Goal: Information Seeking & Learning: Find contact information

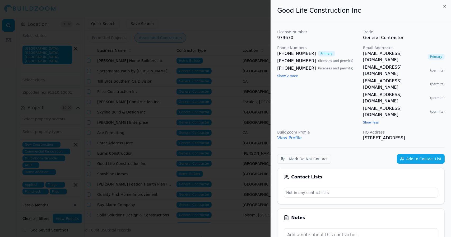
click at [228, 119] on div at bounding box center [225, 118] width 451 height 237
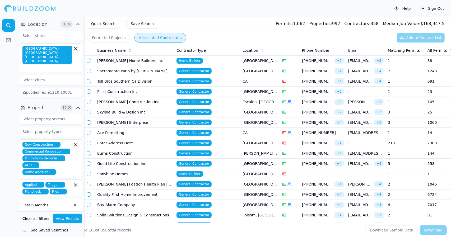
drag, startPoint x: 141, startPoint y: 163, endPoint x: 134, endPoint y: 162, distance: 7.4
click at [134, 162] on td "Good Life Construction Inc" at bounding box center [134, 164] width 79 height 10
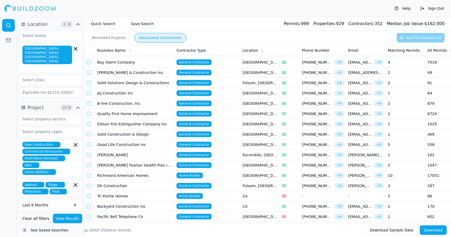
scroll to position [215, 0]
click at [137, 144] on td "Good Life Construction Inc" at bounding box center [134, 144] width 79 height 10
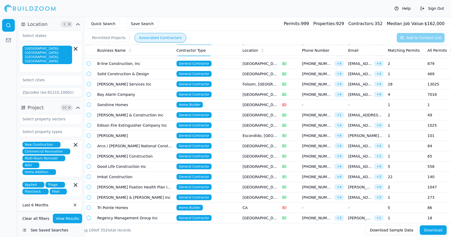
scroll to position [193, 0]
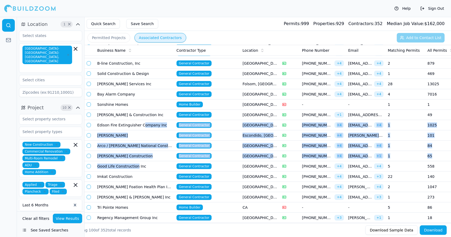
drag, startPoint x: 139, startPoint y: 119, endPoint x: 135, endPoint y: 162, distance: 43.4
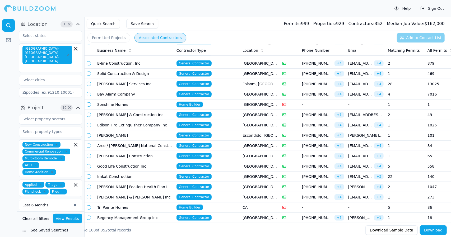
click at [148, 145] on td "Good Life Construction Inc" at bounding box center [134, 166] width 79 height 10
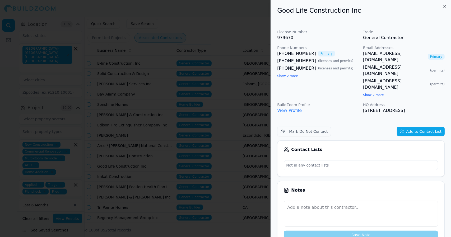
drag, startPoint x: 378, startPoint y: 99, endPoint x: 283, endPoint y: 66, distance: 100.2
click at [226, 66] on div "License Number 979670 Trade General Contractor Phone Numbers (916) 833-1379 Pri…" at bounding box center [360, 71] width 167 height 84
click at [226, 78] on div "(916) 833-1379 Primary (916) 812-2054 ( licenses and permits ) (916) 721-0416 (…" at bounding box center [318, 64] width 82 height 29
drag, startPoint x: 375, startPoint y: 98, endPoint x: 277, endPoint y: 14, distance: 129.0
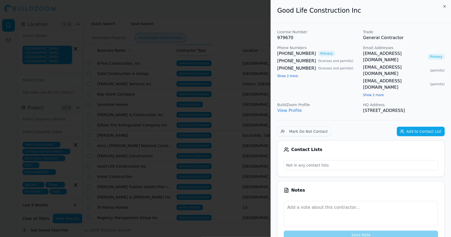
copy div "Good Life Construction Inc License Number 979670 Trade General Contractor Phone…"
click at [226, 107] on p "3720 Madison Ave, North Highlands, CA, 95660" at bounding box center [404, 110] width 82 height 6
drag, startPoint x: 381, startPoint y: 98, endPoint x: 276, endPoint y: 30, distance: 124.5
copy div "License Number 979670 Trade General Contractor Phone Numbers (916) 833-1379 Pri…"
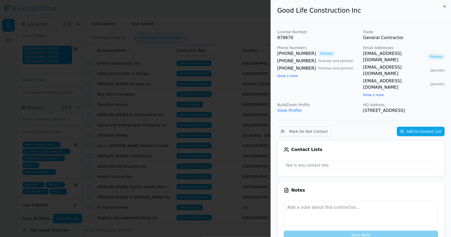
drag, startPoint x: 176, startPoint y: 70, endPoint x: 173, endPoint y: 50, distance: 20.4
click at [173, 50] on div at bounding box center [225, 118] width 451 height 237
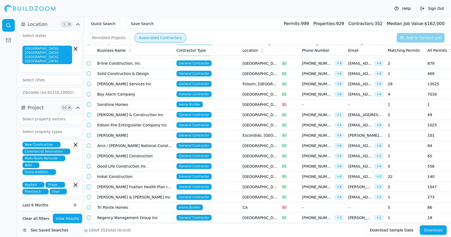
click at [143, 60] on td "B-line Construction, Inc" at bounding box center [134, 63] width 79 height 10
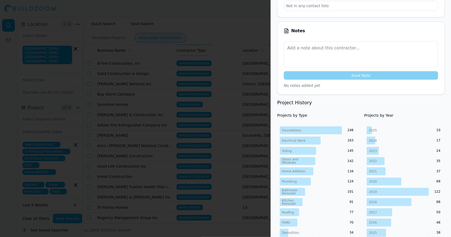
scroll to position [173, 0]
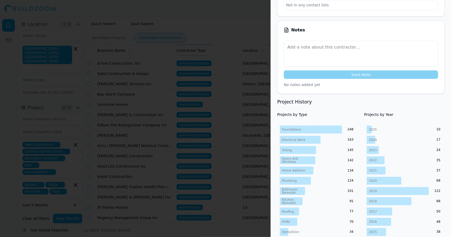
click at [226, 145] on div at bounding box center [225, 118] width 451 height 237
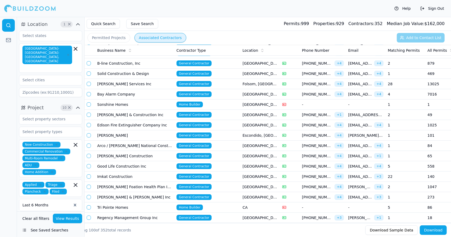
click at [114, 60] on td "B-line Construction, Inc" at bounding box center [134, 63] width 79 height 10
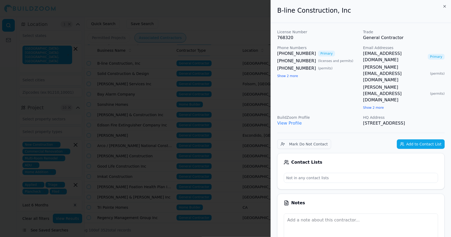
click at [226, 145] on div "Contact Lists Not in any contact lists" at bounding box center [360, 171] width 167 height 36
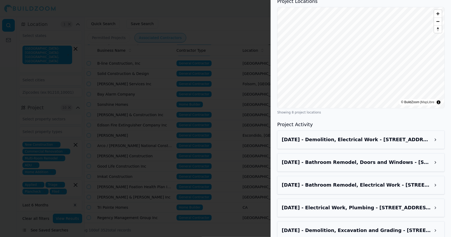
scroll to position [604, 0]
click at [226, 145] on div "Aug 5, 2025 - Electrical Work, Plumbing - 8648 Coolwoods Way, Sacramento, CA, 9…" at bounding box center [360, 208] width 158 height 10
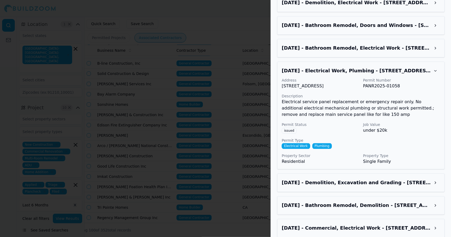
scroll to position [742, 0]
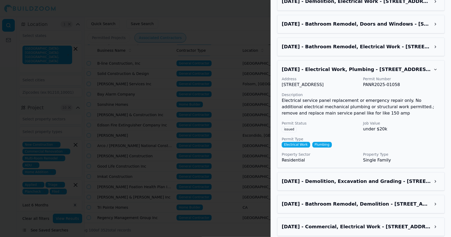
click at [217, 29] on div at bounding box center [225, 118] width 451 height 237
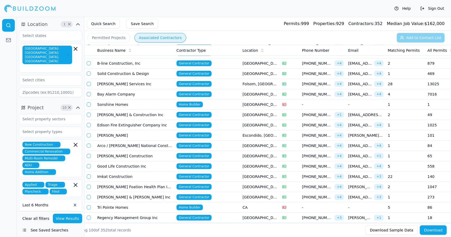
drag, startPoint x: 142, startPoint y: 82, endPoint x: 138, endPoint y: 81, distance: 4.6
click at [138, 81] on td "[PERSON_NAME] Services Inc" at bounding box center [134, 84] width 79 height 10
